Goal: Information Seeking & Learning: Learn about a topic

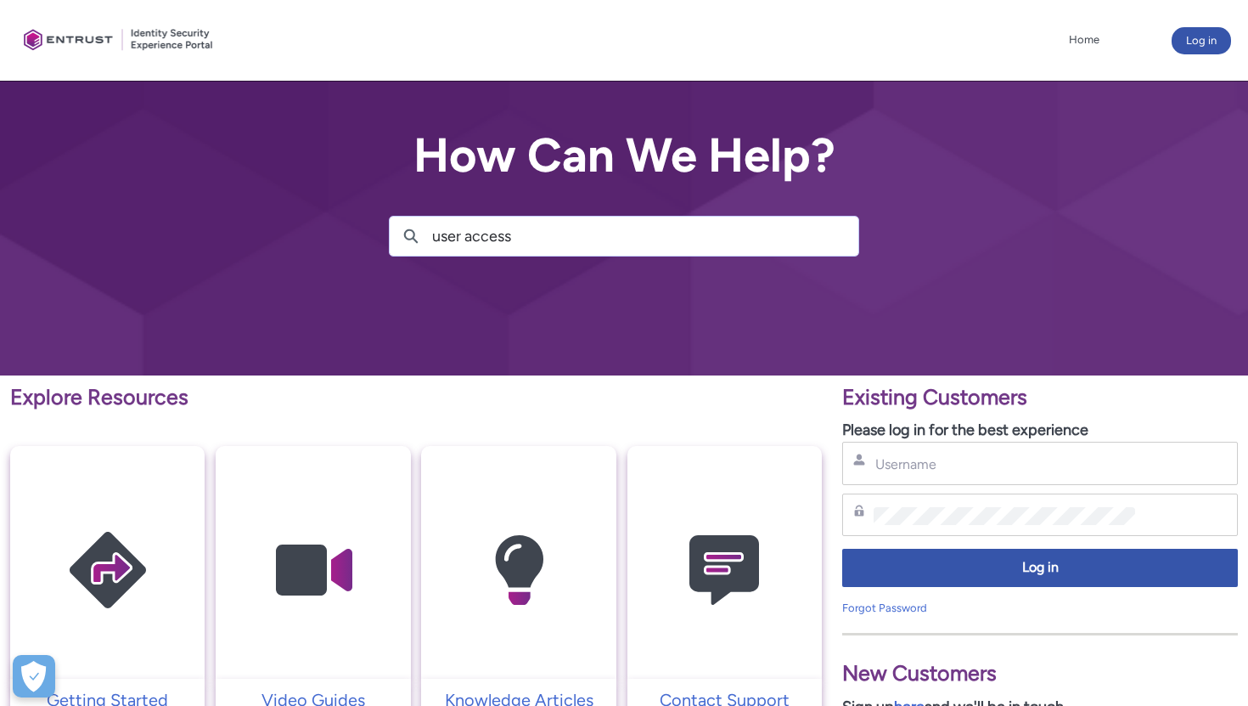
click at [557, 235] on input "user access" at bounding box center [645, 236] width 426 height 39
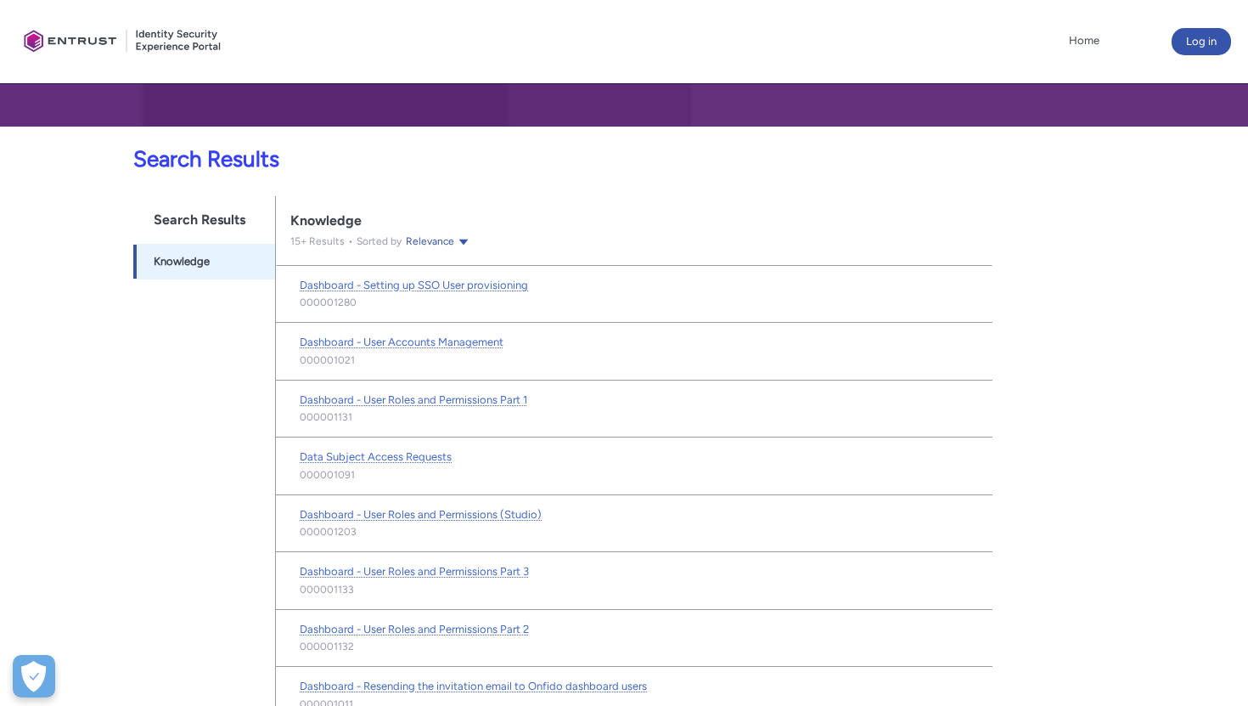
scroll to position [269, 0]
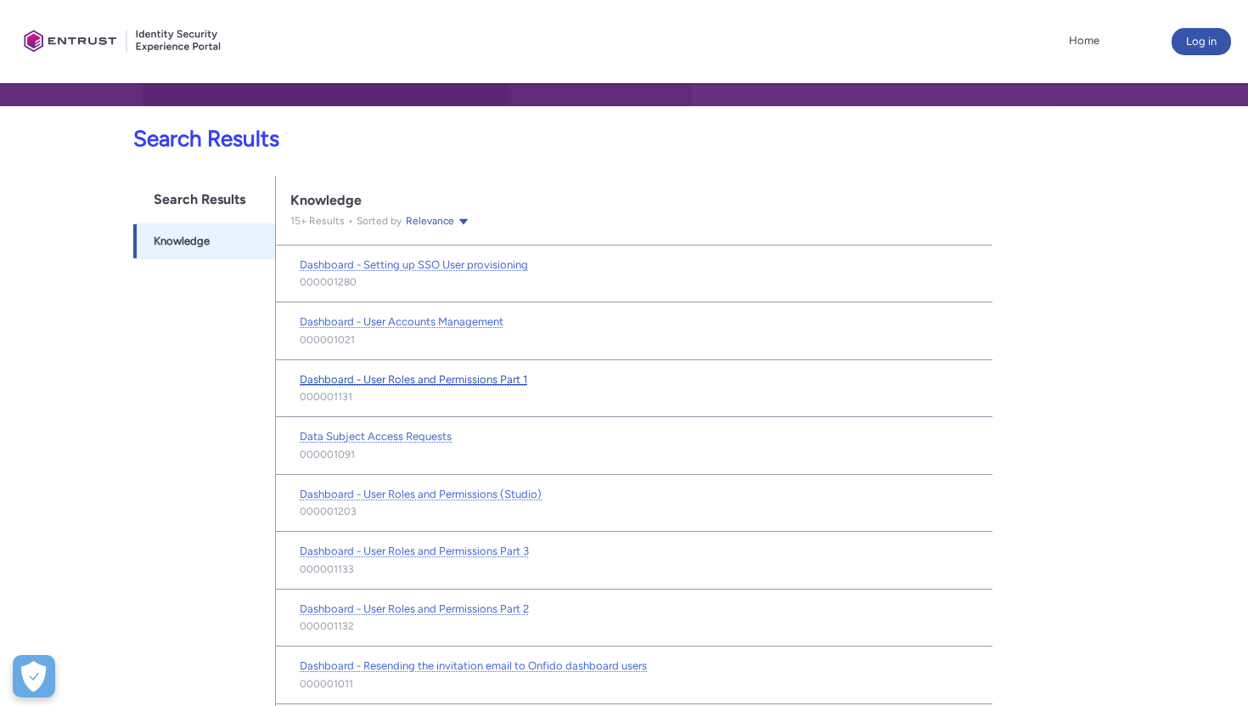
click at [495, 380] on span "Dashboard - User Roles and Permissions Part 1" at bounding box center [414, 379] width 228 height 13
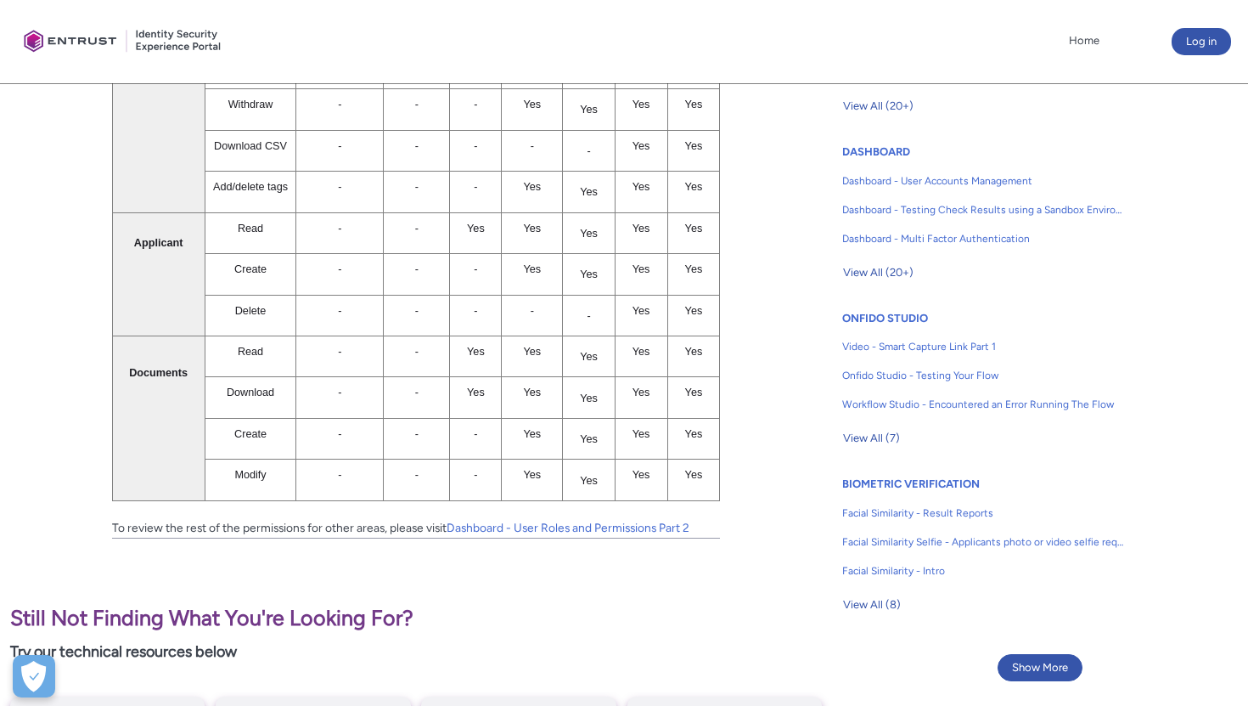
scroll to position [888, 0]
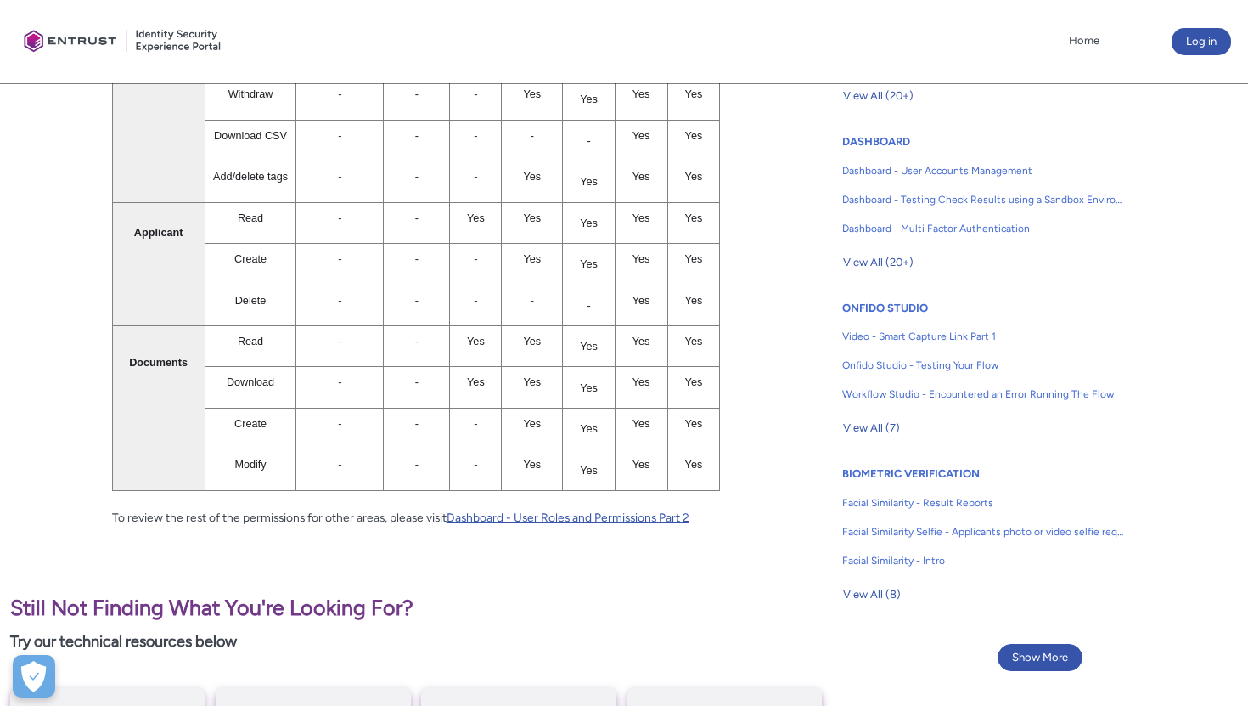
click at [590, 511] on link "Dashboard - User Roles and Permissions Part 2" at bounding box center [568, 517] width 243 height 14
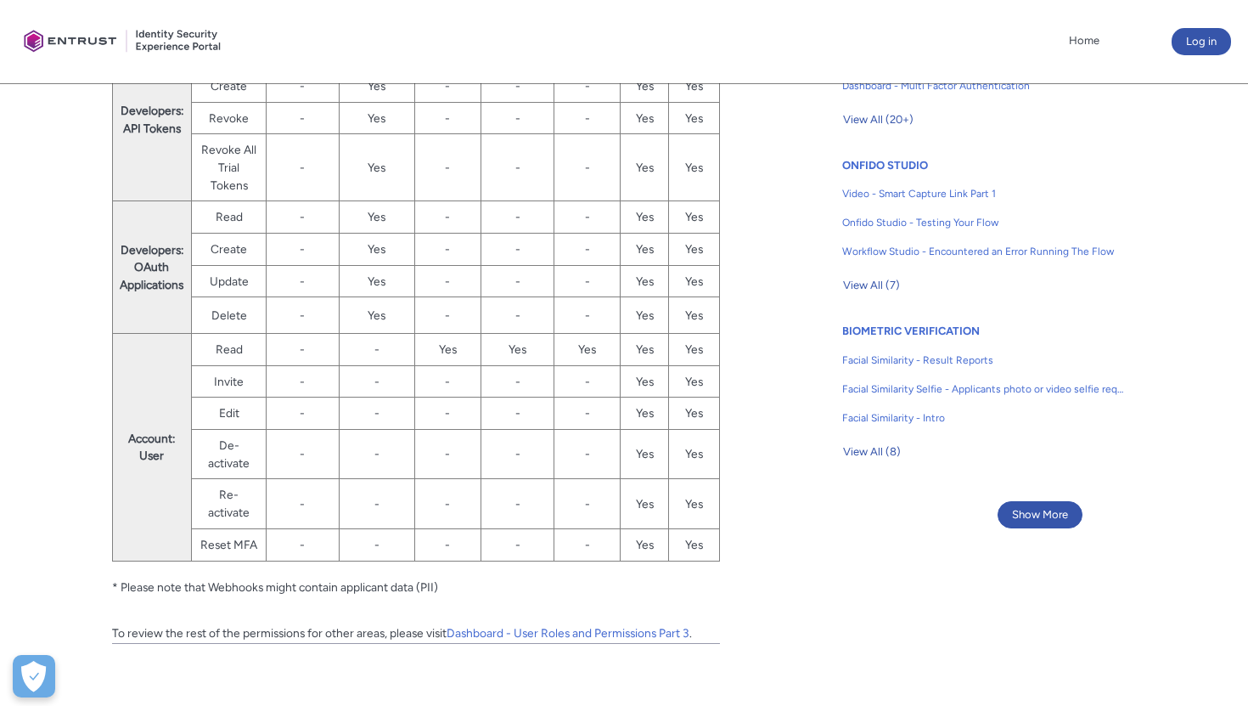
scroll to position [1039, 0]
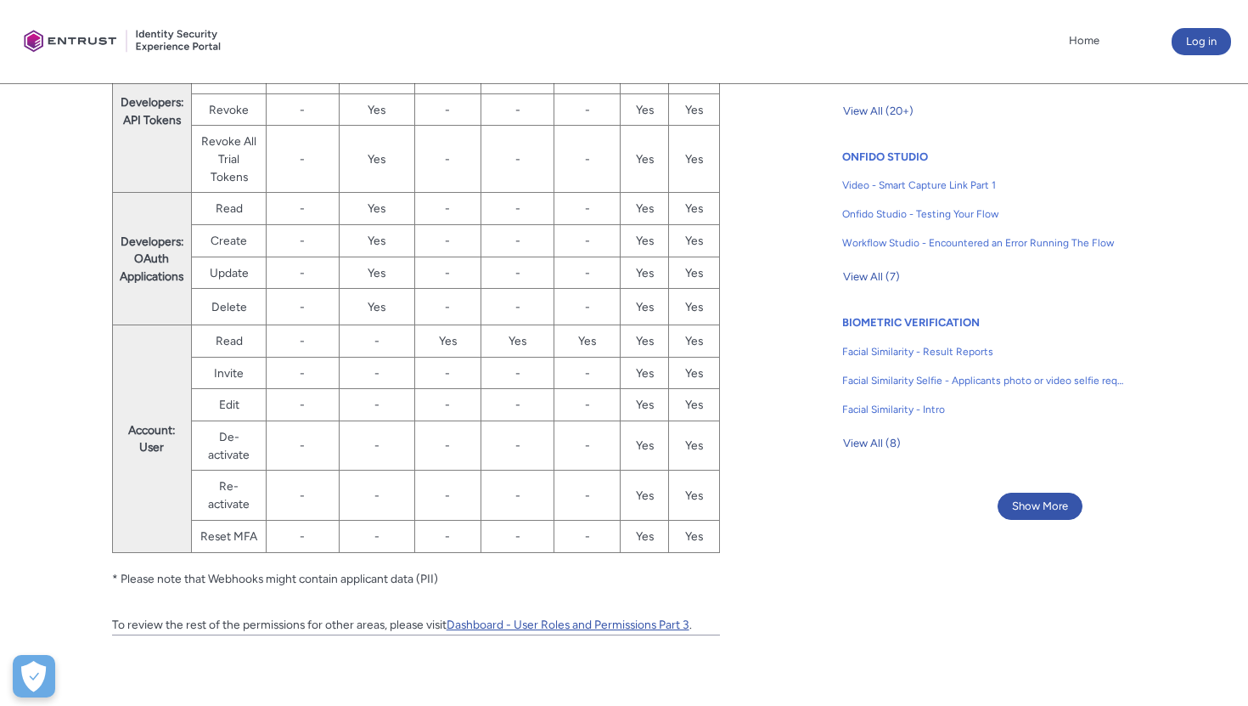
click at [610, 624] on link "Dashboard - User Roles and Permissions Part 3" at bounding box center [568, 624] width 243 height 14
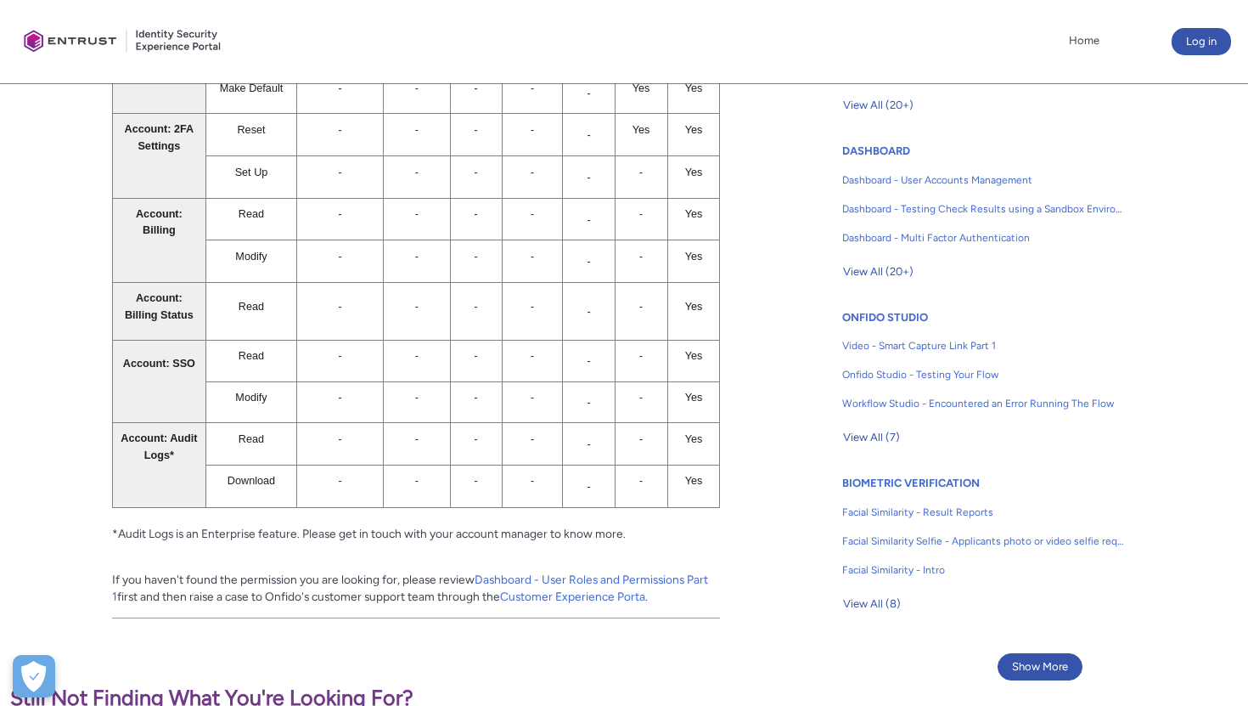
scroll to position [965, 0]
